Goal: Task Accomplishment & Management: Manage account settings

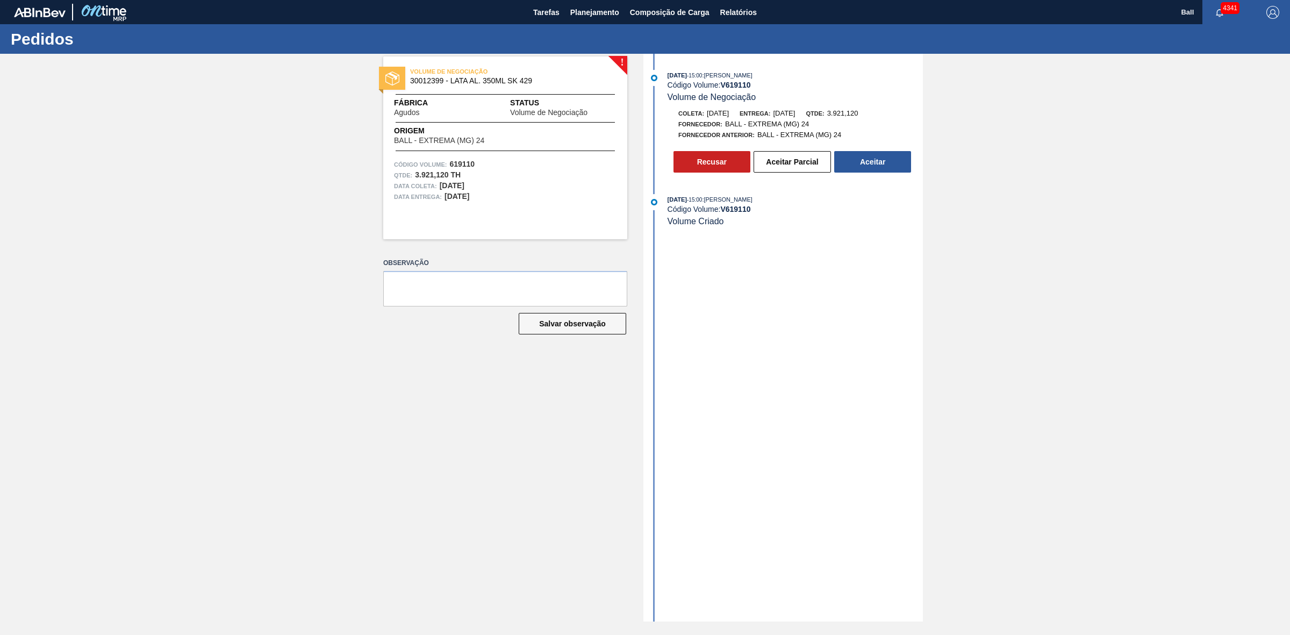
click at [865, 84] on div "Código Volume: V 619110" at bounding box center [795, 85] width 255 height 9
click at [1106, 362] on div "! VOLUME DE NEGOCIAÇÃO 30012399 - LATA AL. 350ML SK 429 Fábrica Agudos Status V…" at bounding box center [645, 338] width 1290 height 568
click at [826, 325] on div "[DATE] 15:00 : [PERSON_NAME] Código Volume: V 619110 Volume de Negociação Colet…" at bounding box center [784, 338] width 277 height 568
click at [803, 167] on button "Aceitar Parcial" at bounding box center [792, 162] width 77 height 22
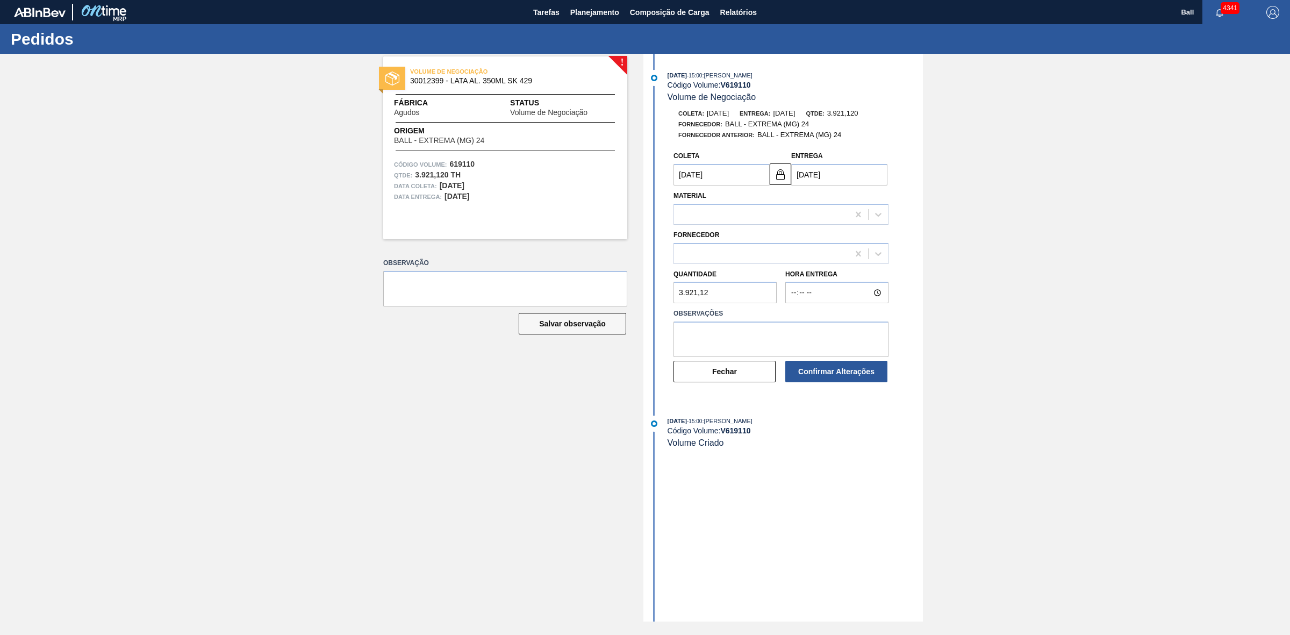
type input "[DATE]"
click at [877, 248] on div at bounding box center [878, 253] width 19 height 19
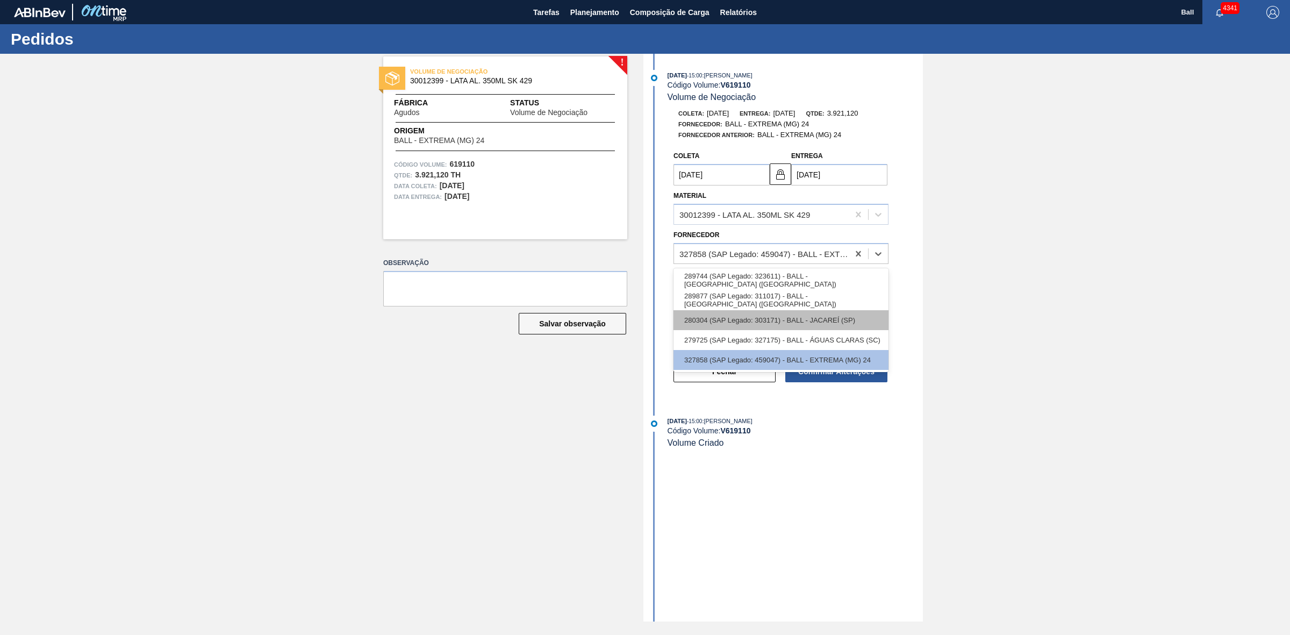
click at [848, 319] on div "280304 (SAP Legado: 303171) - BALL - JACAREÍ (SP)" at bounding box center [781, 320] width 215 height 20
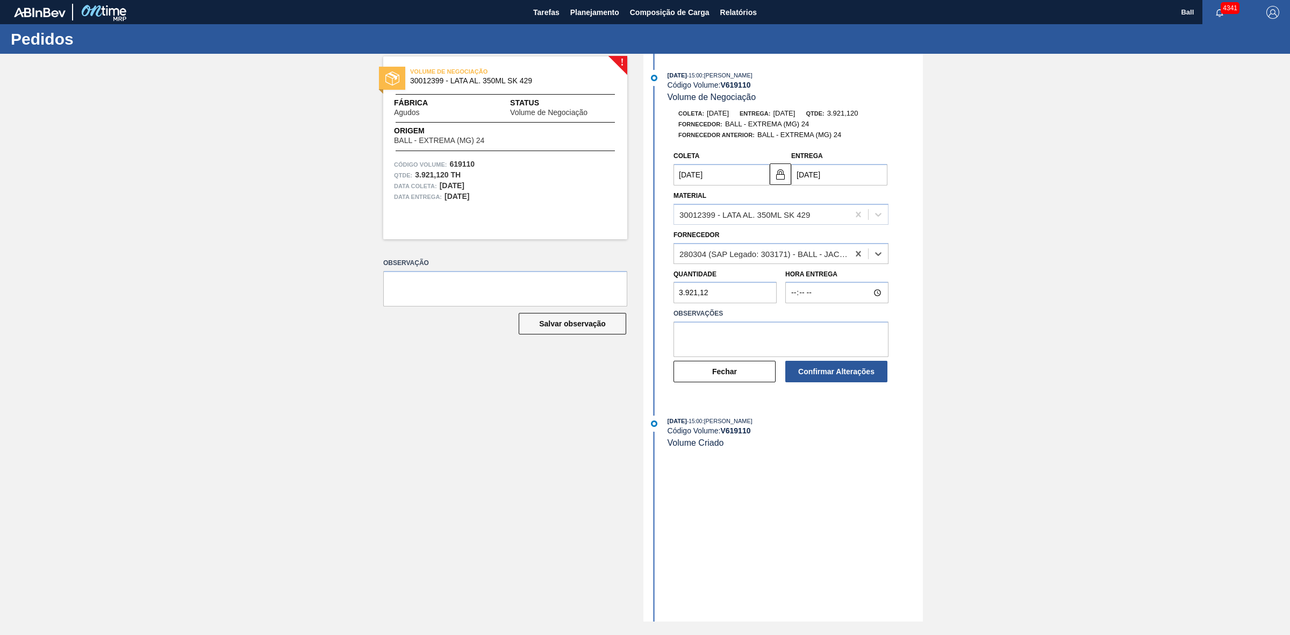
click at [835, 361] on div "Confirmar Alterações" at bounding box center [837, 372] width 112 height 24
click at [824, 348] on textarea at bounding box center [781, 338] width 215 height 35
click at [735, 328] on textarea at bounding box center [781, 338] width 215 height 35
drag, startPoint x: 507, startPoint y: 257, endPoint x: 500, endPoint y: 259, distance: 6.8
click at [492, 261] on div "! VOLUME DE NEGOCIAÇÃO 30012399 - LATA AL. 350ML SK 429 Fábrica Agudos Status V…" at bounding box center [645, 338] width 1290 height 568
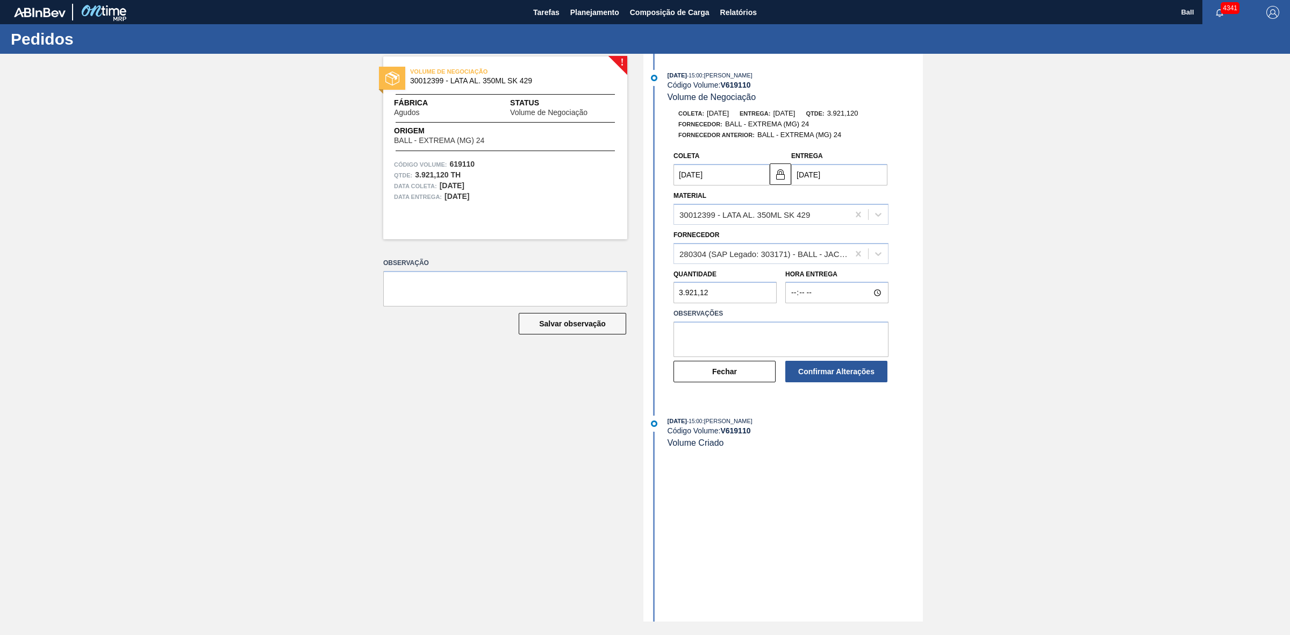
paste input "1.960,56"
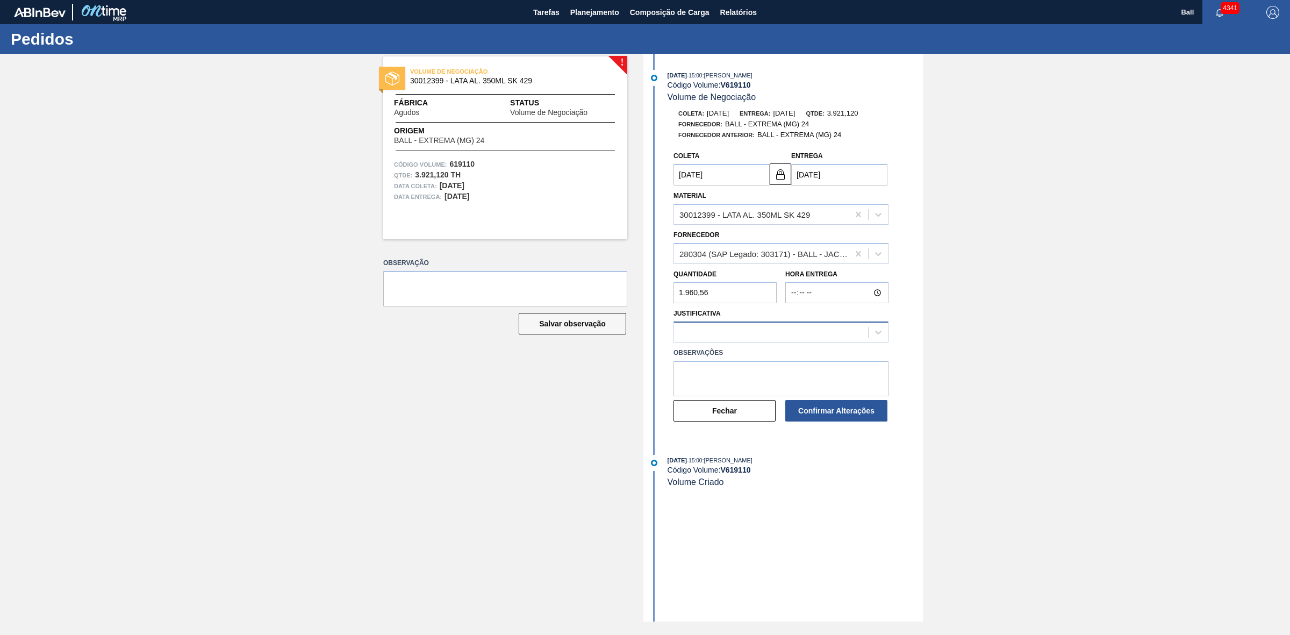
type input "1.960,56"
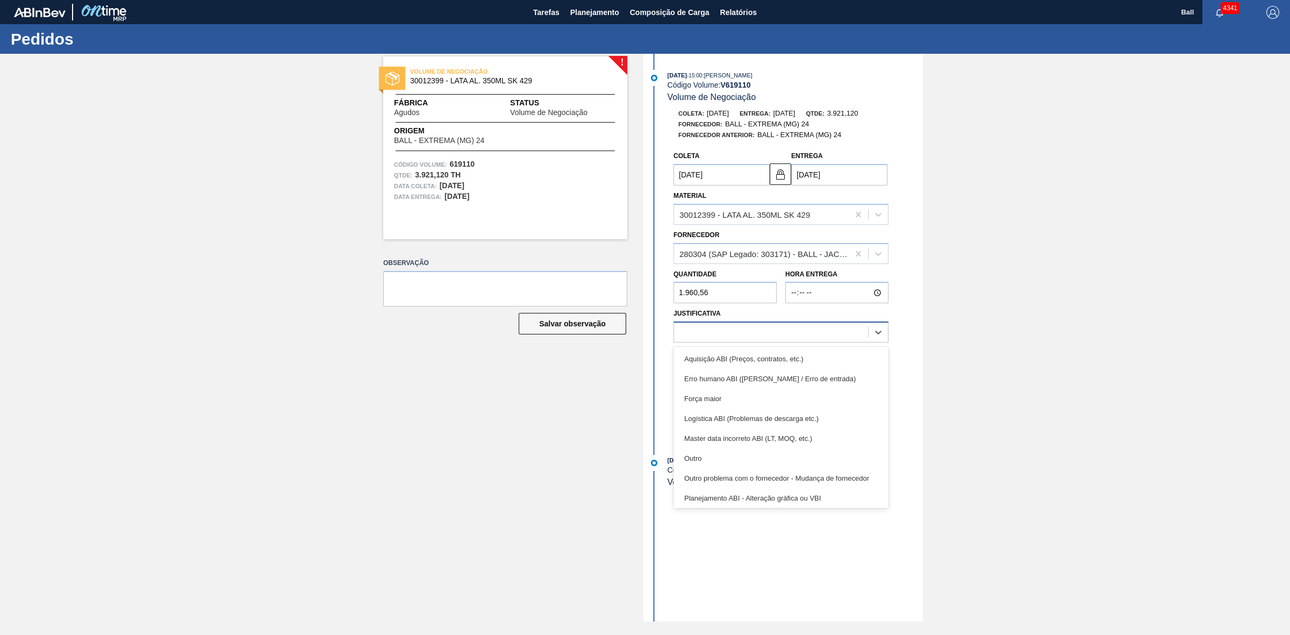
click at [807, 330] on div at bounding box center [771, 333] width 194 height 16
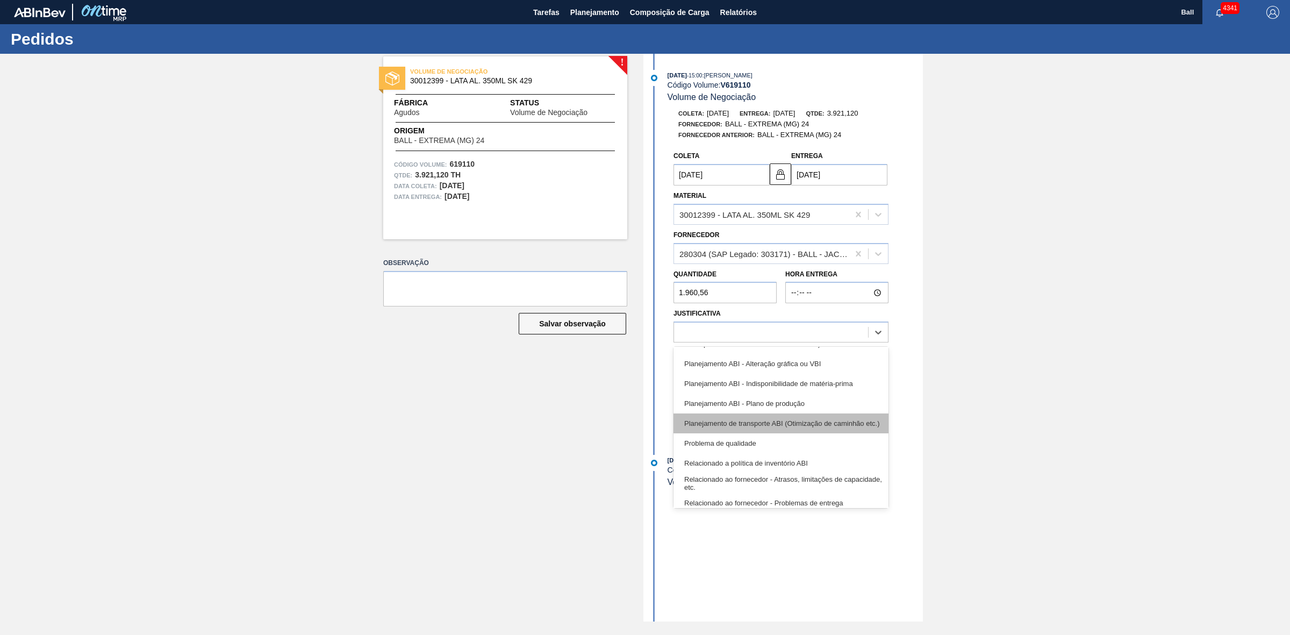
scroll to position [67, 0]
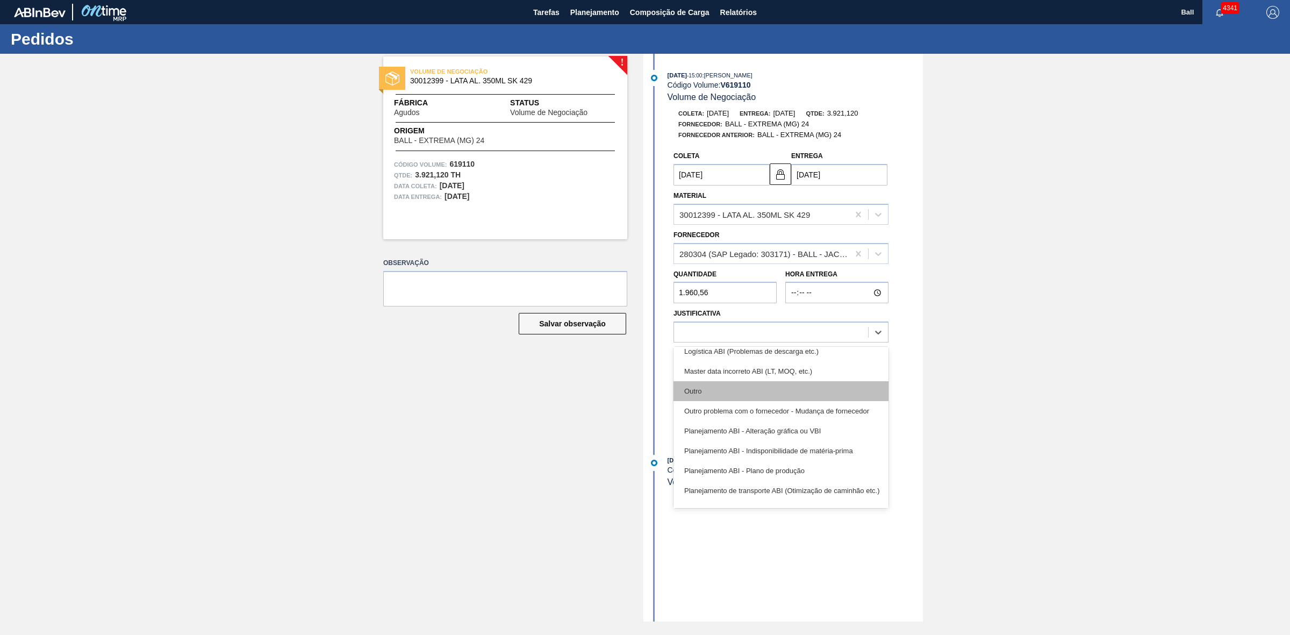
click at [786, 393] on div "Outro" at bounding box center [781, 391] width 215 height 20
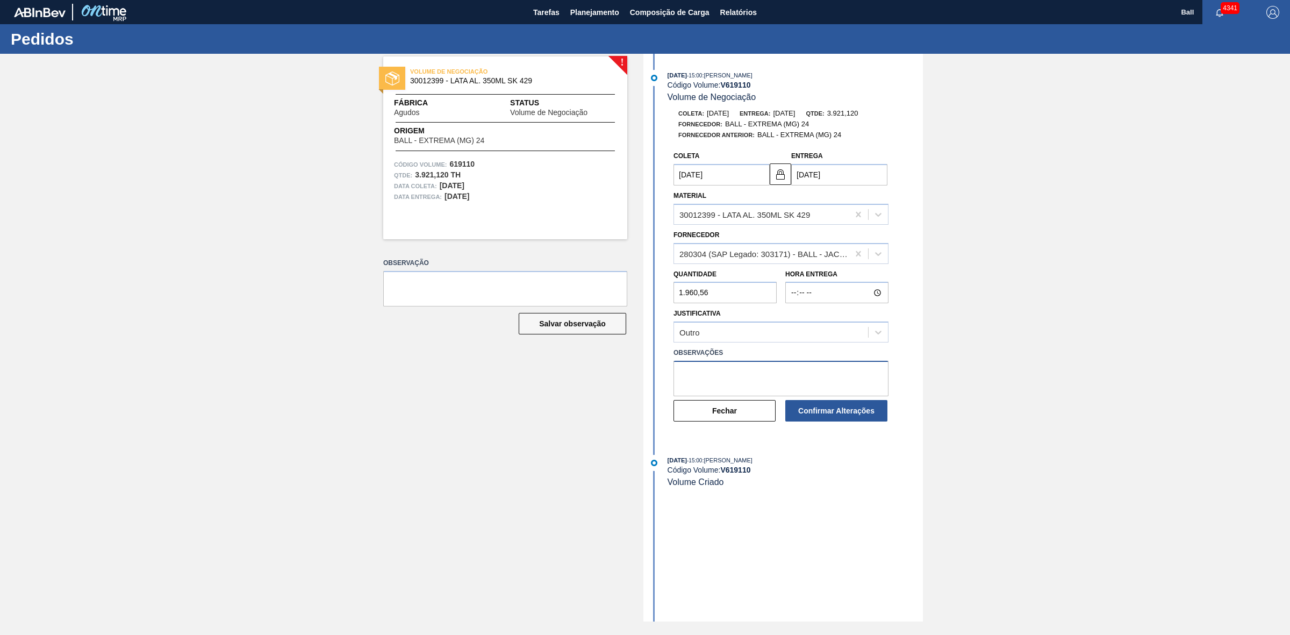
click at [783, 388] on textarea at bounding box center [781, 378] width 215 height 35
click at [783, 383] on textarea "Necessidade de alocação Linear por Caçapava" at bounding box center [781, 378] width 215 height 35
type textarea "Necessidade de alocação Linear por Caçapava"
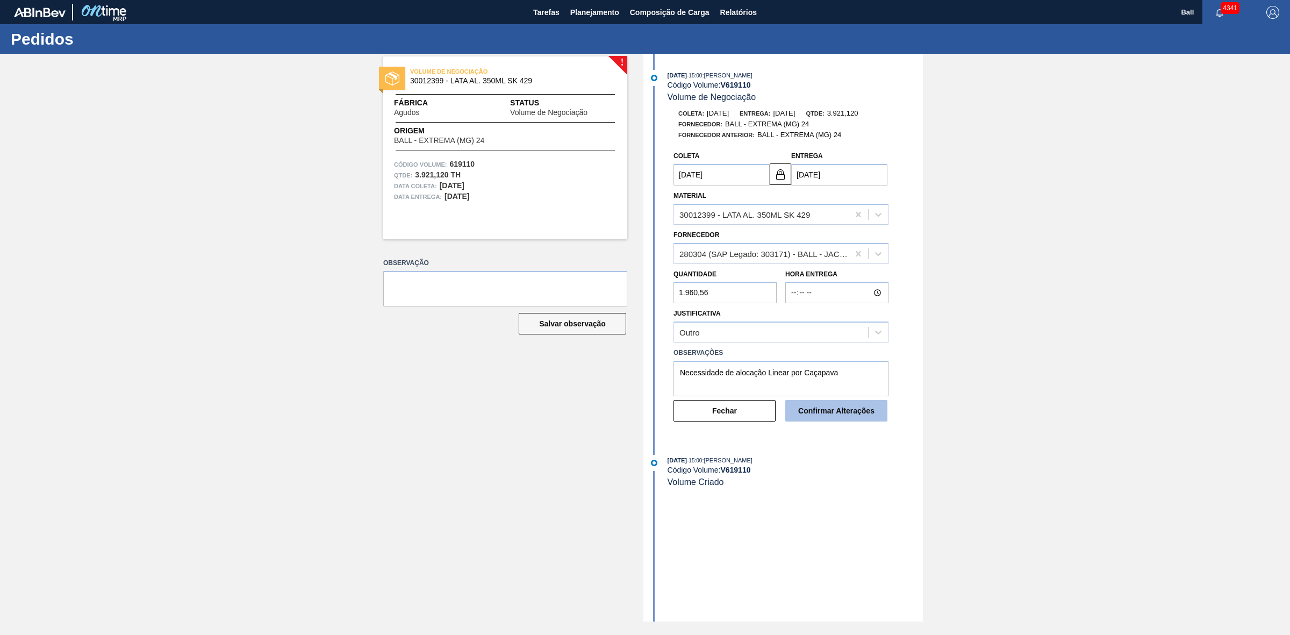
click at [878, 416] on button "Confirmar Alterações" at bounding box center [836, 411] width 102 height 22
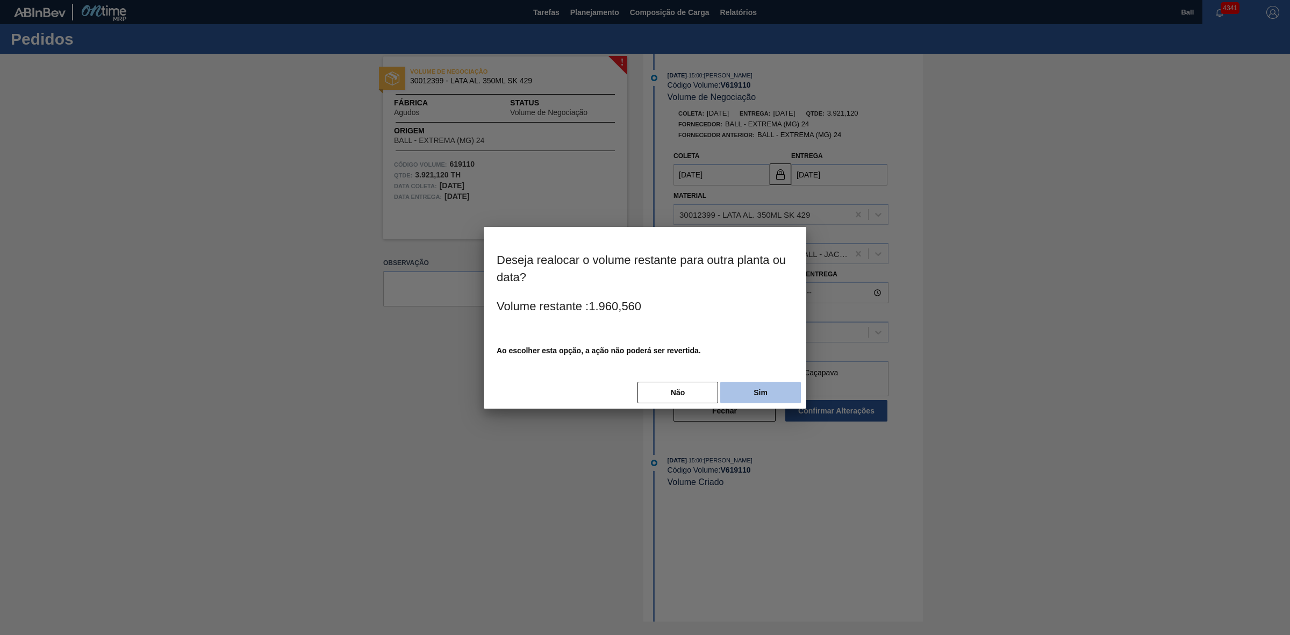
click at [784, 392] on button "Sim" at bounding box center [760, 393] width 81 height 22
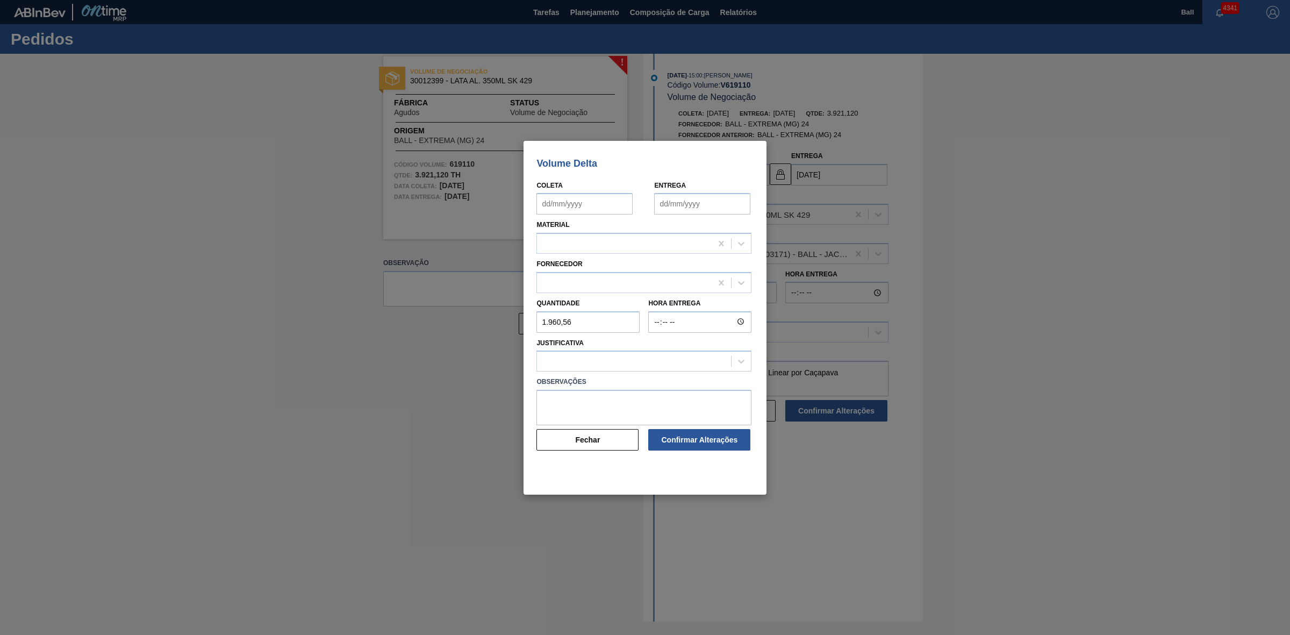
type input "[DATE]"
click at [746, 361] on icon at bounding box center [741, 361] width 11 height 11
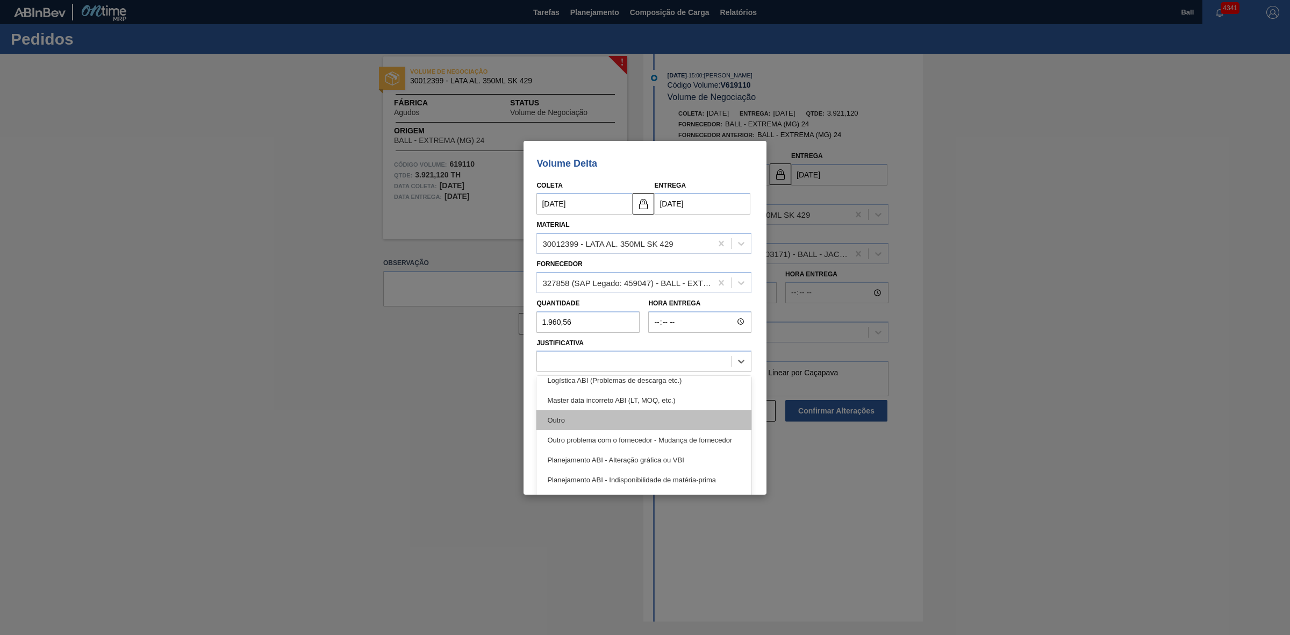
click at [578, 420] on div "Outro" at bounding box center [643, 420] width 215 height 20
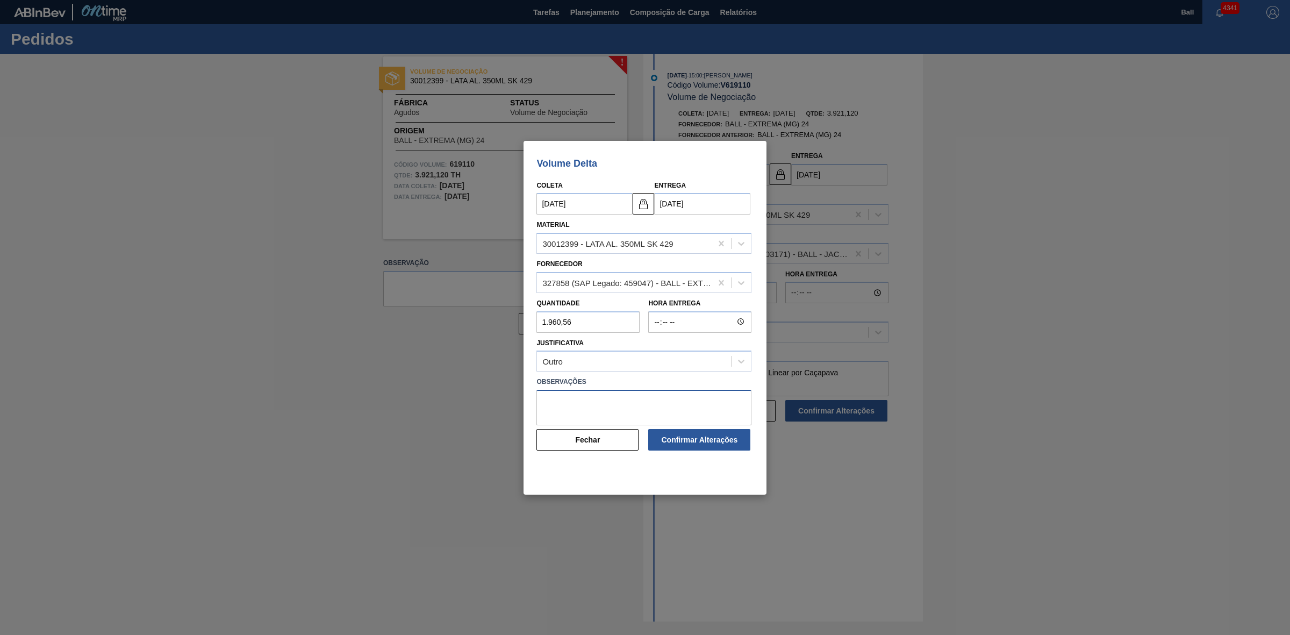
click at [605, 407] on textarea at bounding box center [643, 407] width 215 height 35
paste textarea "Necessidade de alocação Linear por Caçapava"
type textarea "Necessidade de alocação Linear por Caçapava"
click at [706, 443] on button "Confirmar Alterações" at bounding box center [699, 440] width 102 height 22
